Goal: Find specific fact: Find specific fact

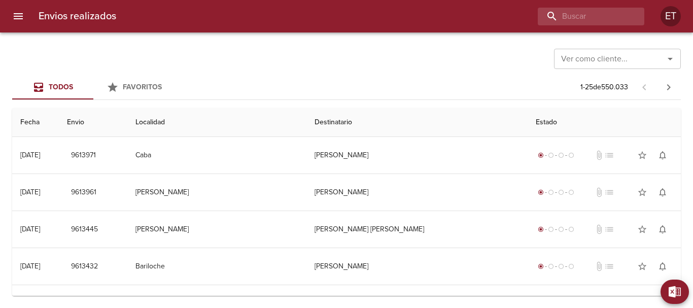
click at [574, 18] on input "buscar" at bounding box center [582, 17] width 89 height 18
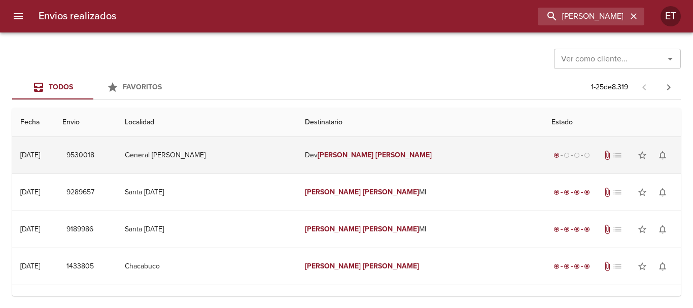
click at [417, 151] on td "Dev [PERSON_NAME]" at bounding box center [420, 155] width 247 height 37
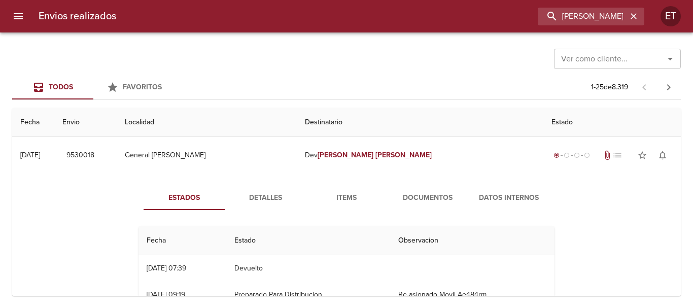
click at [400, 196] on span "Documentos" at bounding box center [427, 198] width 69 height 13
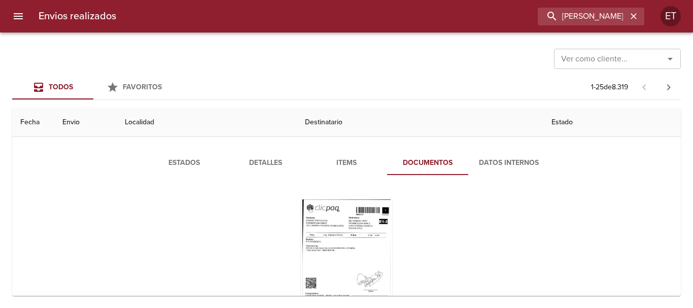
scroll to position [51, 0]
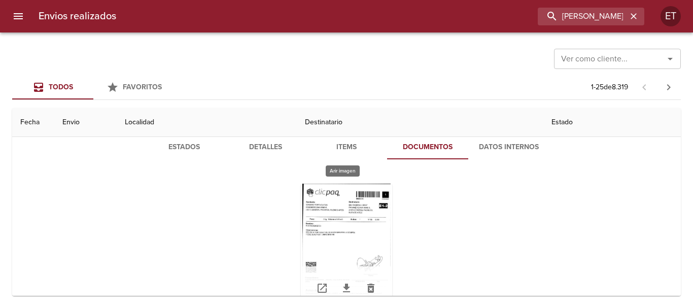
click at [343, 205] on div "Tabla de envíos del cliente" at bounding box center [346, 247] width 91 height 127
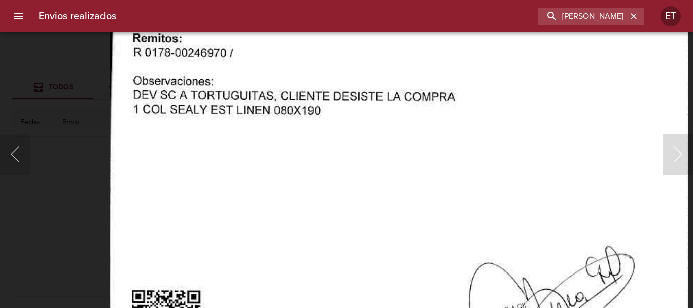
click at [303, 168] on img "Lightbox" at bounding box center [399, 192] width 579 height 833
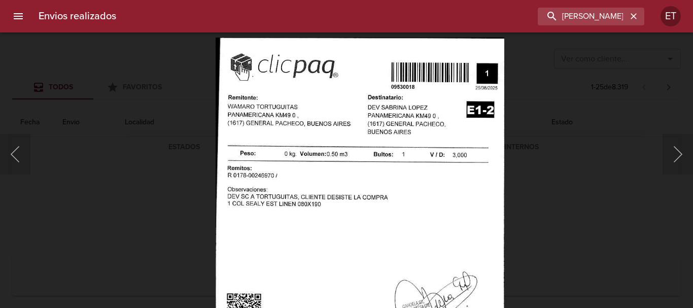
click at [371, 176] on img "Lightbox" at bounding box center [360, 244] width 288 height 415
click at [332, 102] on img "Lightbox" at bounding box center [360, 244] width 288 height 415
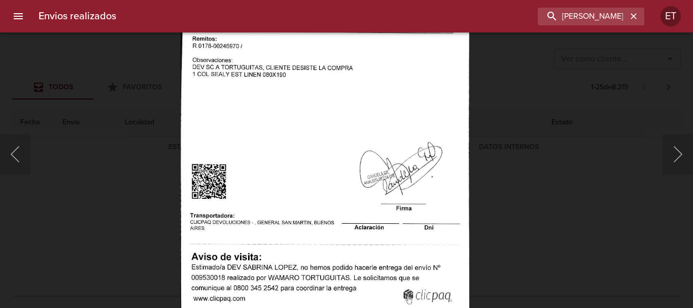
click at [560, 205] on div "Lightbox" at bounding box center [346, 154] width 693 height 308
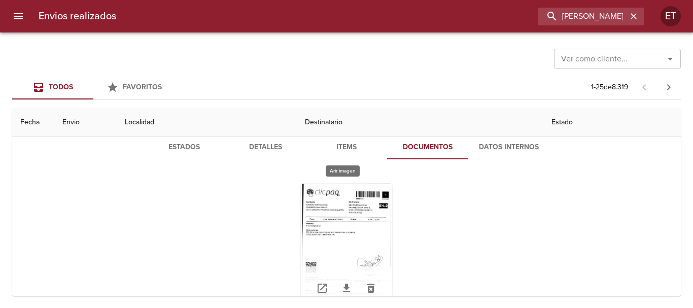
click at [345, 224] on div "Tabla de envíos del cliente" at bounding box center [346, 247] width 91 height 127
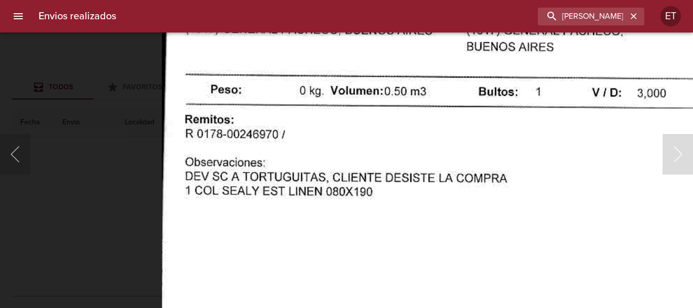
drag, startPoint x: 45, startPoint y: 206, endPoint x: 131, endPoint y: 175, distance: 91.8
click at [45, 207] on div "Lightbox" at bounding box center [346, 154] width 693 height 308
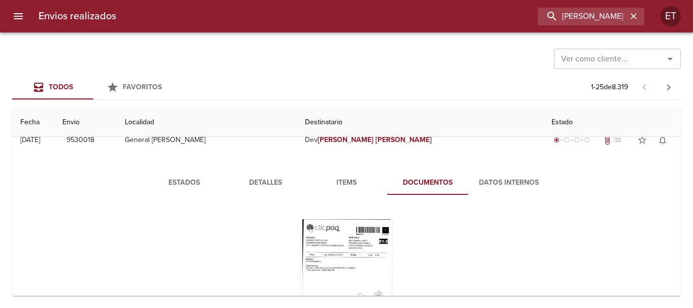
scroll to position [0, 0]
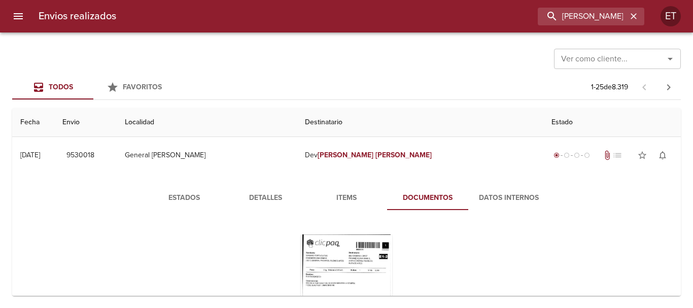
click at [242, 185] on div "Estados Detalles Items Documentos Datos Internos" at bounding box center [346, 282] width 653 height 216
click at [247, 197] on span "Detalles" at bounding box center [265, 198] width 69 height 13
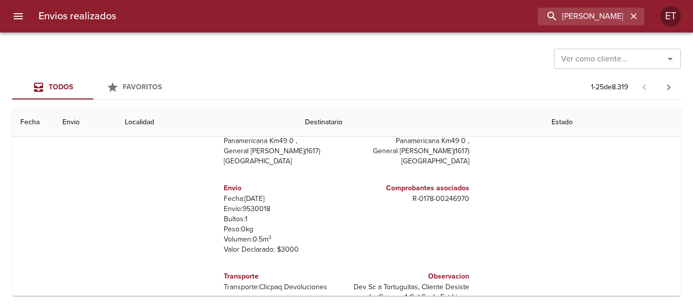
scroll to position [102, 0]
click at [256, 205] on p "Envío: 9530018" at bounding box center [283, 208] width 119 height 10
copy p "9530018"
click at [596, 12] on input "[PERSON_NAME]" at bounding box center [562, 17] width 130 height 18
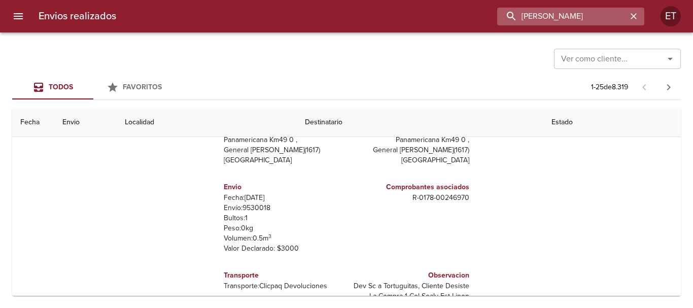
click at [596, 11] on input "[PERSON_NAME]" at bounding box center [562, 17] width 130 height 18
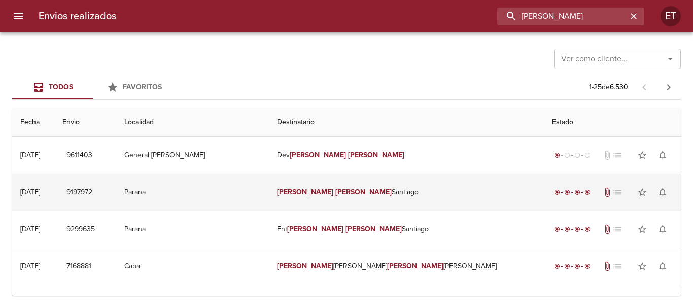
scroll to position [0, 0]
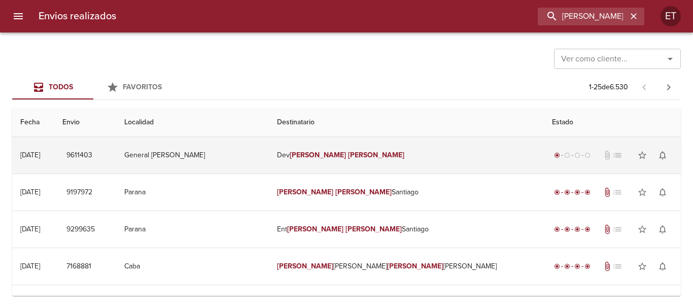
click at [399, 149] on td "[PERSON_NAME]" at bounding box center [406, 155] width 275 height 37
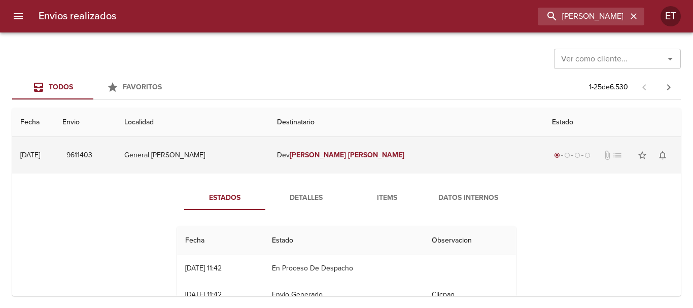
scroll to position [51, 0]
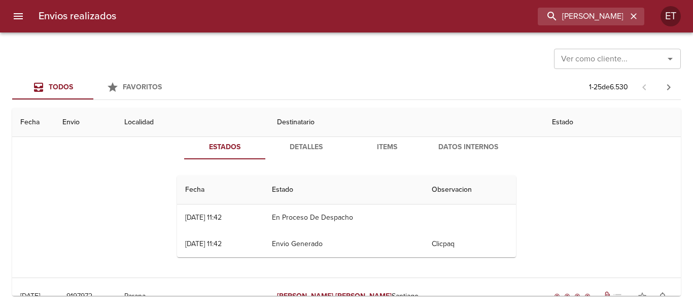
click at [372, 145] on span "Items" at bounding box center [387, 147] width 69 height 13
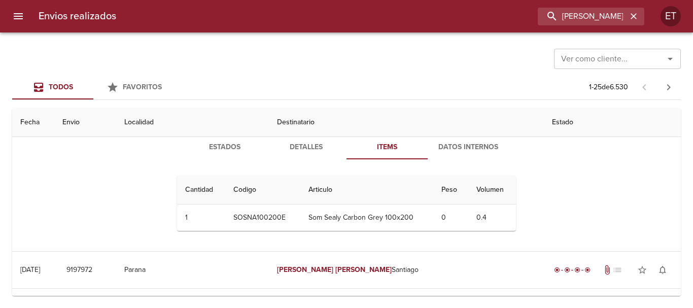
click at [313, 146] on span "Detalles" at bounding box center [306, 147] width 69 height 13
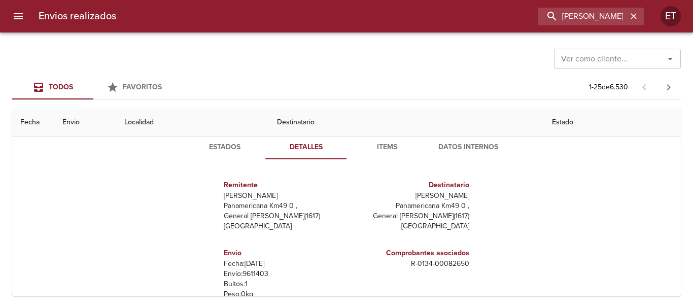
click at [258, 273] on p "Envío: 9611403" at bounding box center [283, 274] width 119 height 10
copy p "9611403"
click at [601, 20] on input "[PERSON_NAME]" at bounding box center [562, 17] width 130 height 18
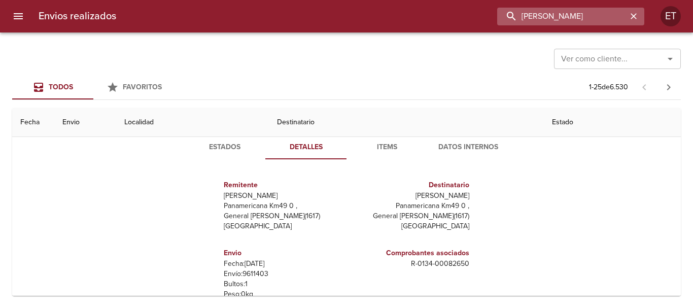
click at [601, 20] on input "[PERSON_NAME]" at bounding box center [562, 17] width 130 height 18
type input "AMERISE"
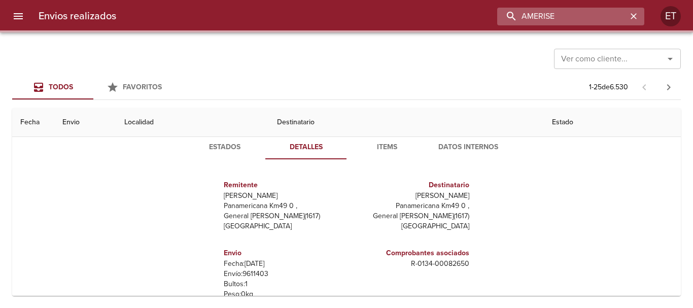
scroll to position [0, 0]
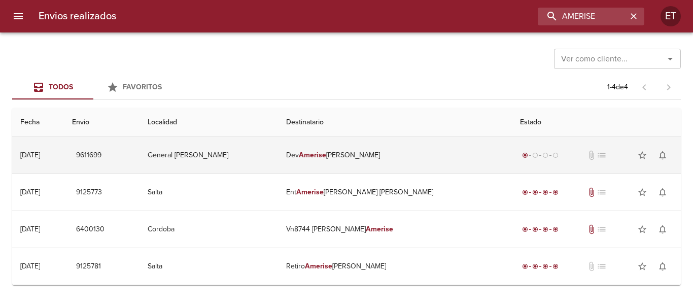
click at [356, 152] on td "Dev [PERSON_NAME]" at bounding box center [395, 155] width 234 height 37
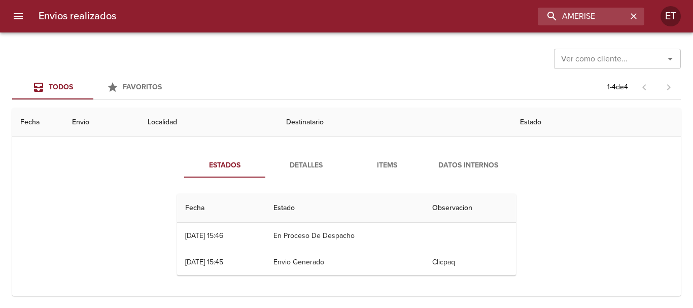
scroll to position [51, 0]
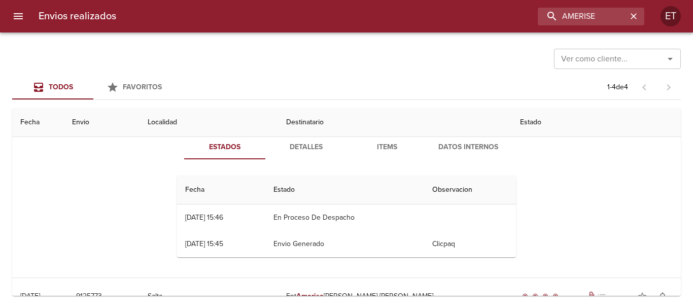
click at [298, 150] on span "Detalles" at bounding box center [306, 147] width 69 height 13
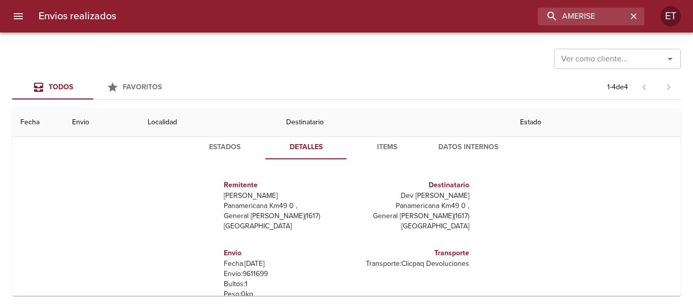
click at [251, 274] on p "Envío: 9611699" at bounding box center [283, 274] width 119 height 10
click at [250, 274] on p "Envío: 9611699" at bounding box center [283, 274] width 119 height 10
copy p "9611699"
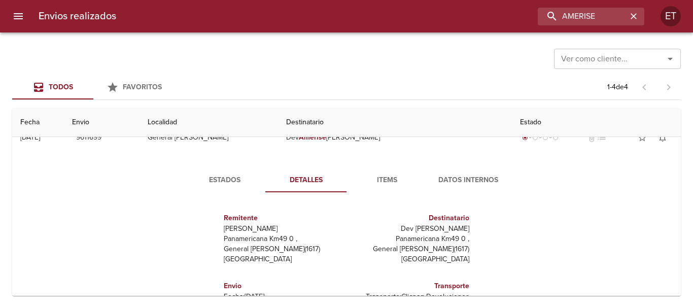
scroll to position [0, 0]
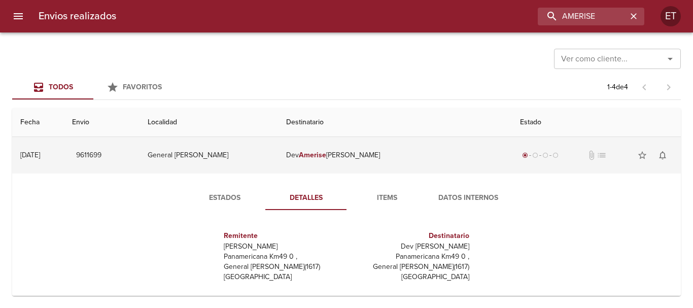
click at [385, 148] on td "Dev [PERSON_NAME]" at bounding box center [395, 155] width 234 height 37
